Goal: Transaction & Acquisition: Purchase product/service

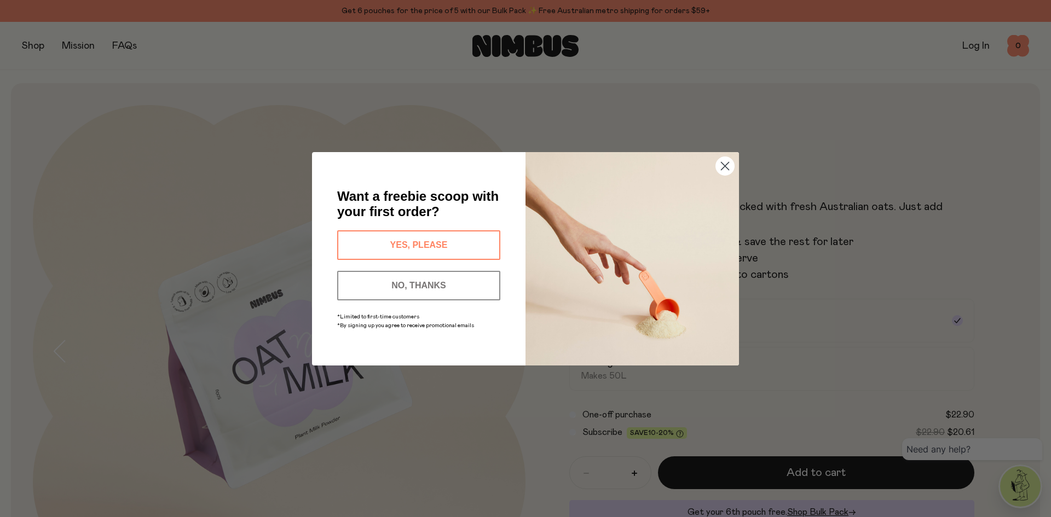
click at [411, 204] on span "Want a freebie scoop with your first order?" at bounding box center [417, 204] width 161 height 30
click at [445, 244] on button "YES, PLEASE" at bounding box center [418, 245] width 163 height 30
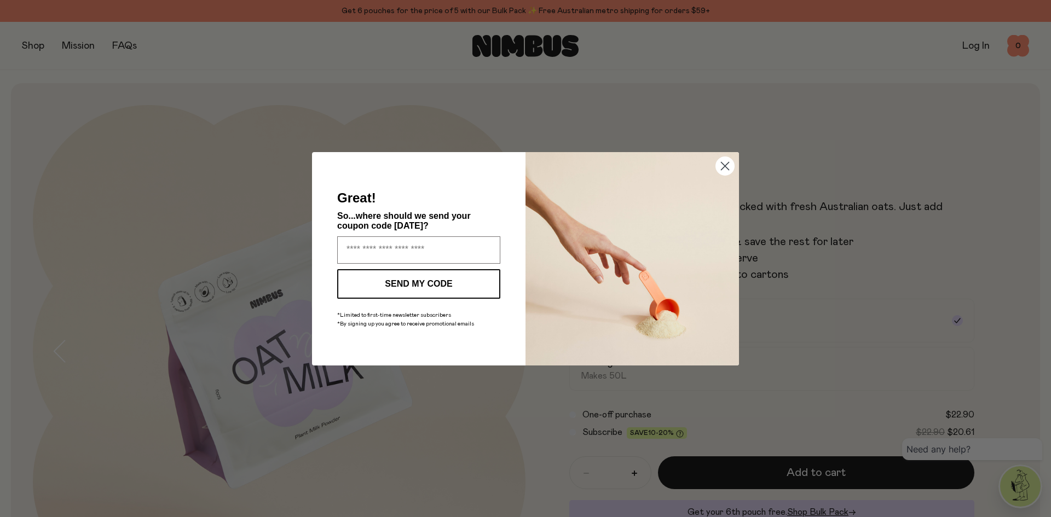
click at [722, 160] on circle "Close dialog" at bounding box center [725, 165] width 18 height 18
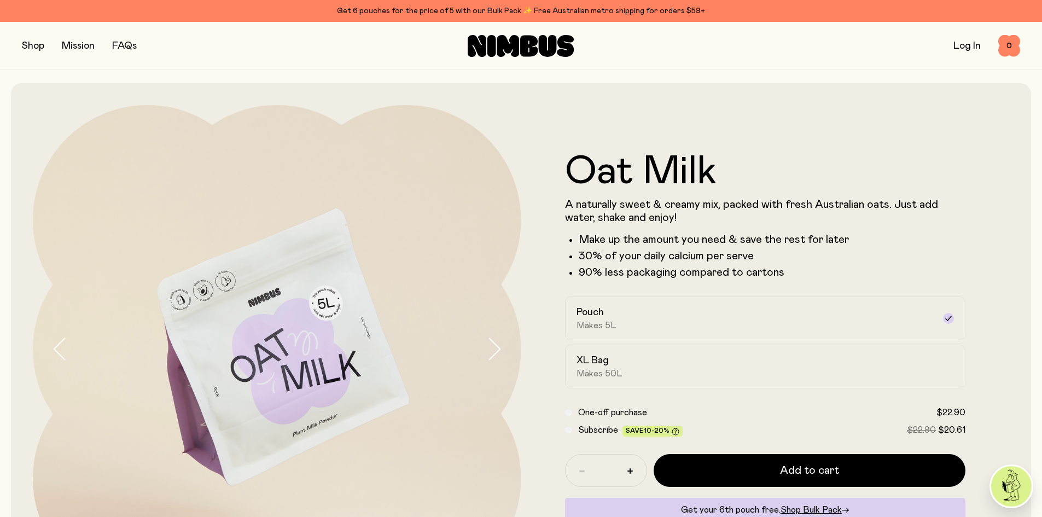
click at [35, 50] on button "button" at bounding box center [33, 45] width 22 height 15
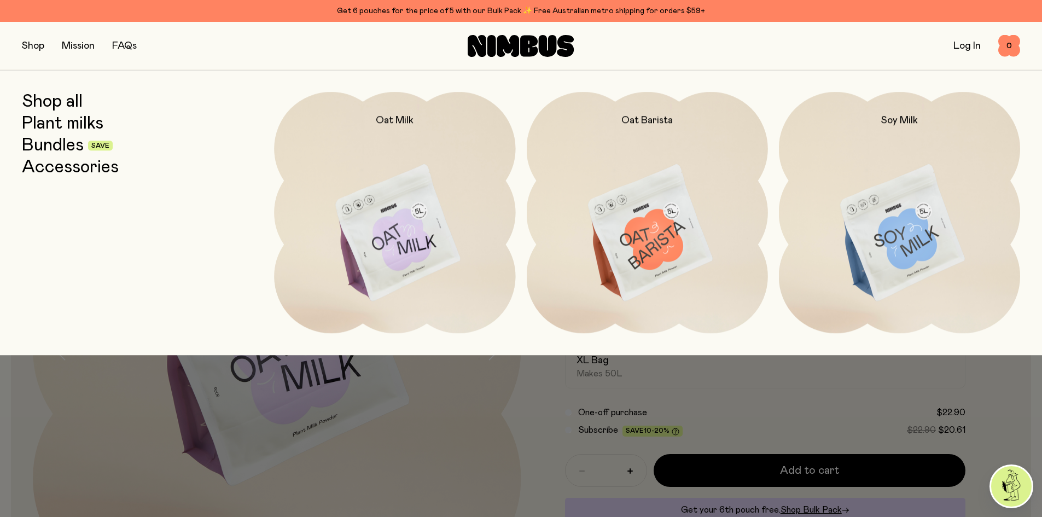
click at [36, 141] on link "Bundles" at bounding box center [53, 146] width 62 height 20
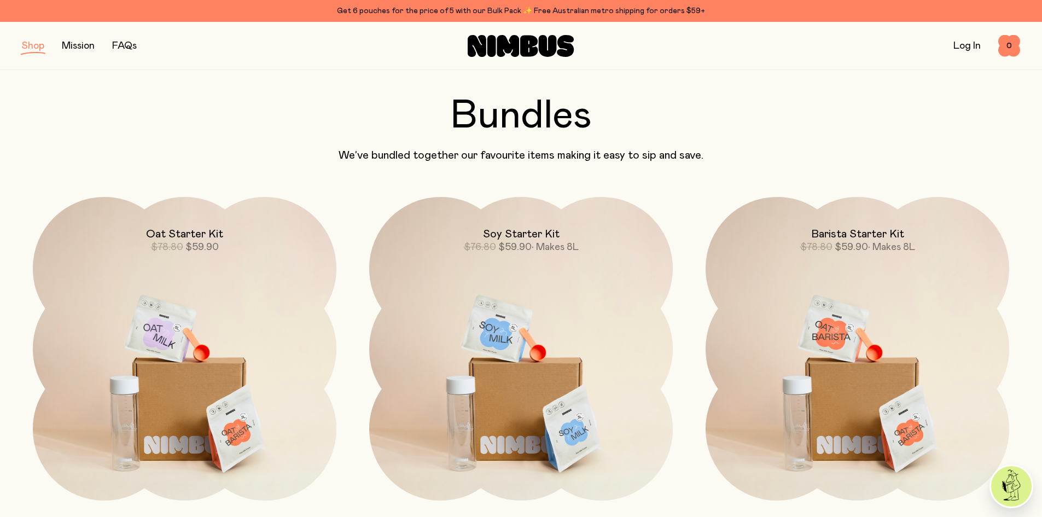
scroll to position [109, 0]
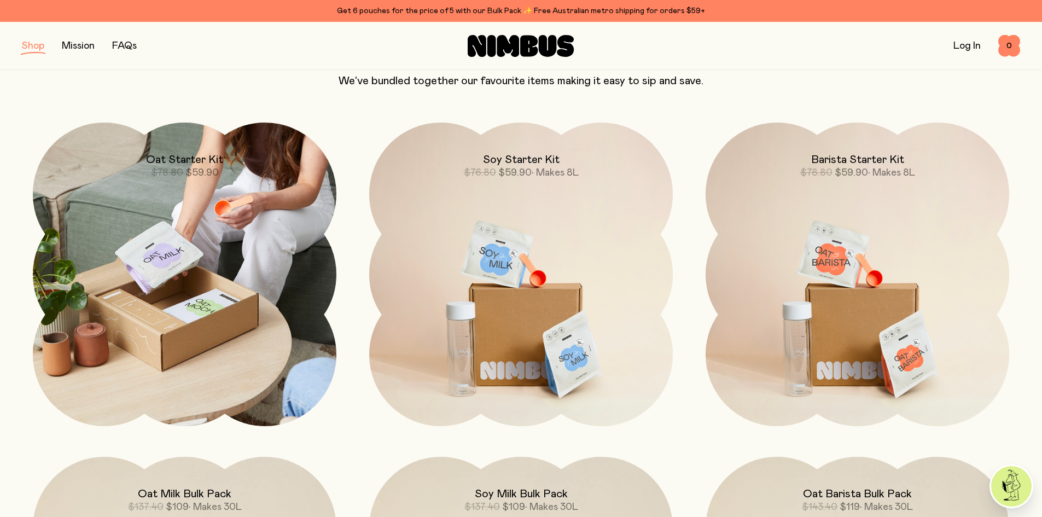
click at [194, 176] on span "$59.90" at bounding box center [201, 173] width 33 height 10
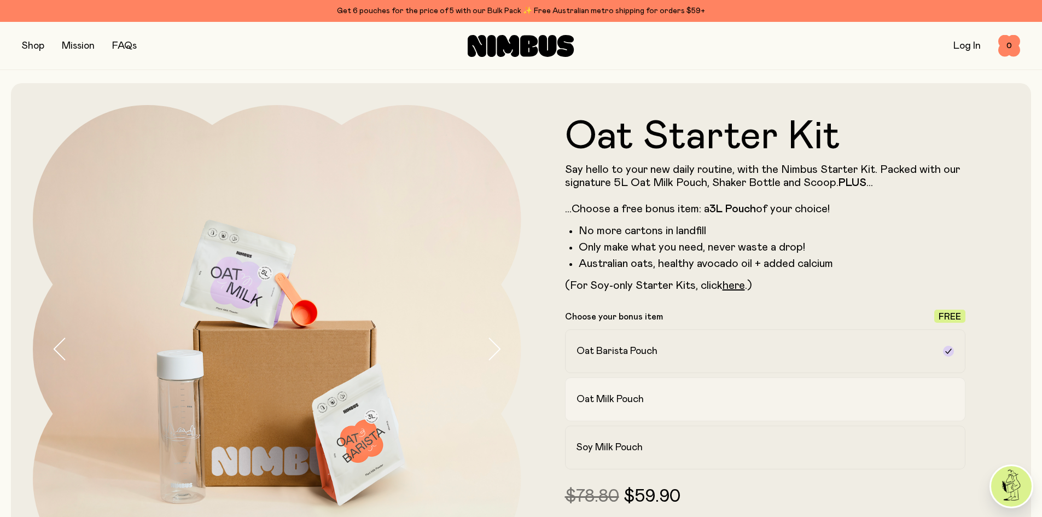
click at [812, 396] on div "Oat Milk Pouch" at bounding box center [756, 399] width 358 height 13
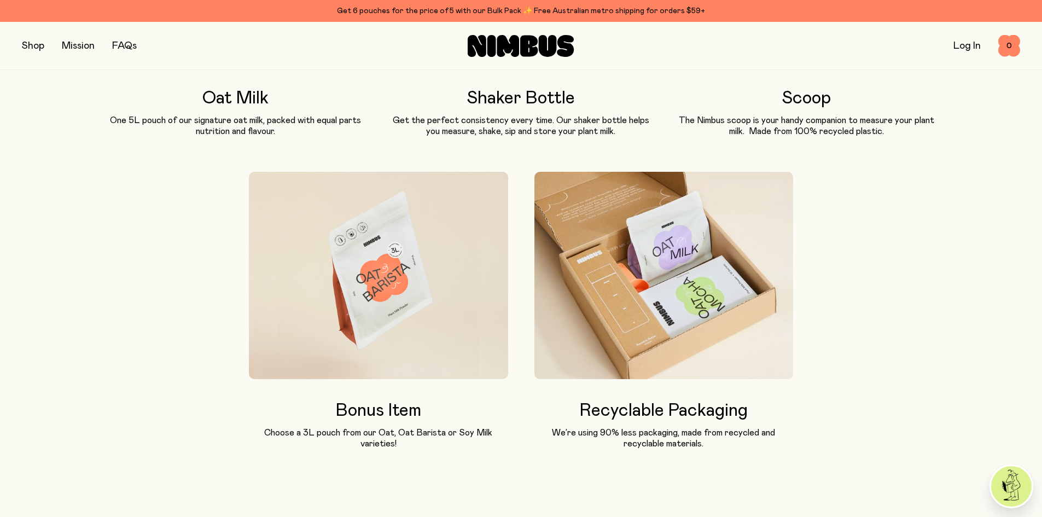
scroll to position [1149, 0]
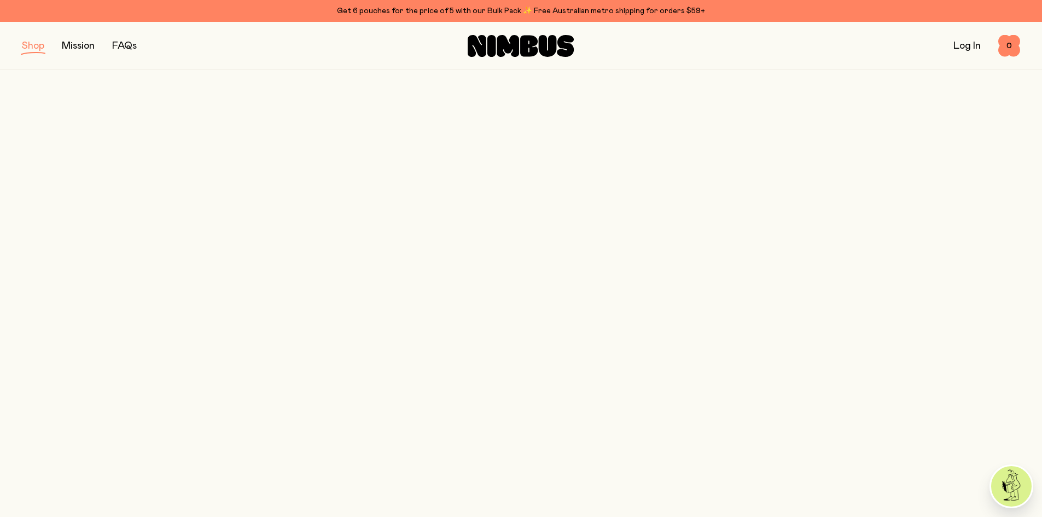
scroll to position [109, 0]
